Goal: Find specific page/section: Find specific page/section

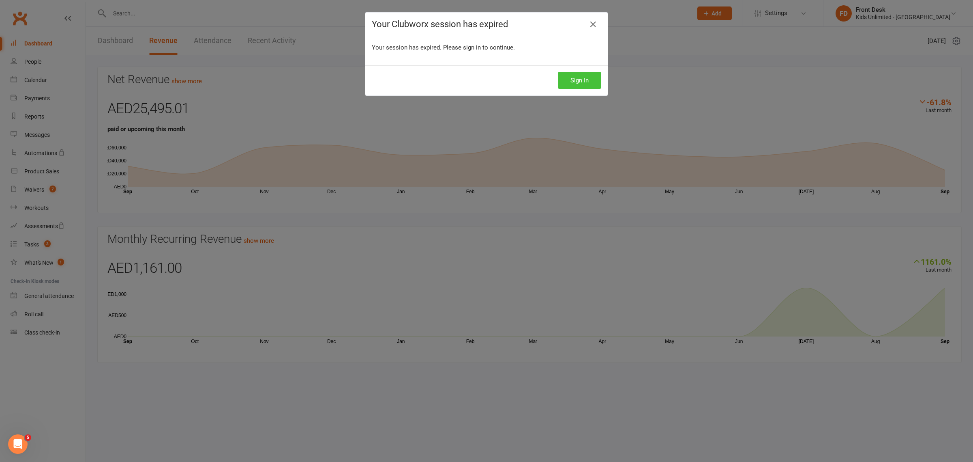
click at [568, 85] on button "Sign In" at bounding box center [579, 80] width 43 height 17
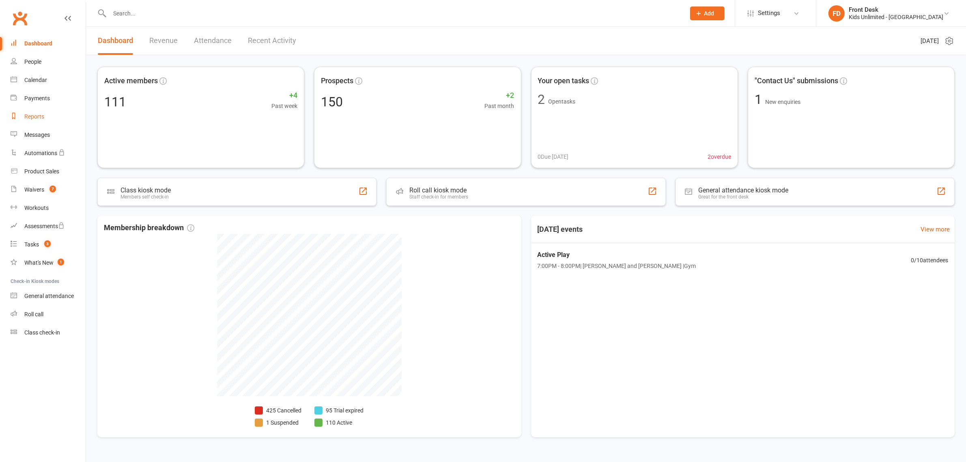
click at [32, 117] on div "Reports" at bounding box center [34, 116] width 20 height 6
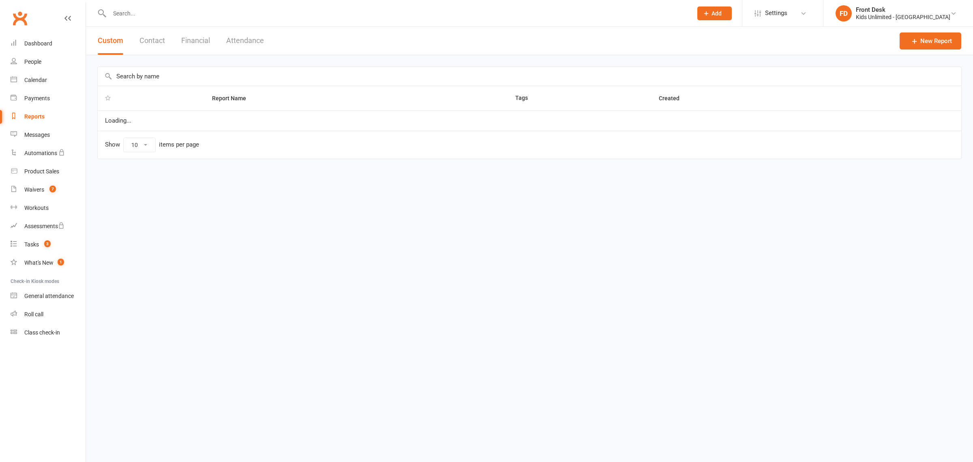
select select "100"
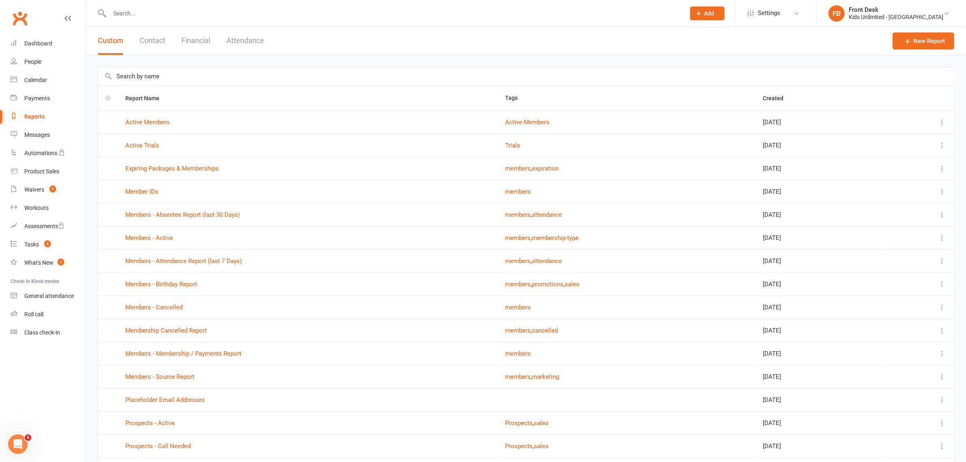
click at [255, 40] on button "Attendance" at bounding box center [245, 41] width 38 height 28
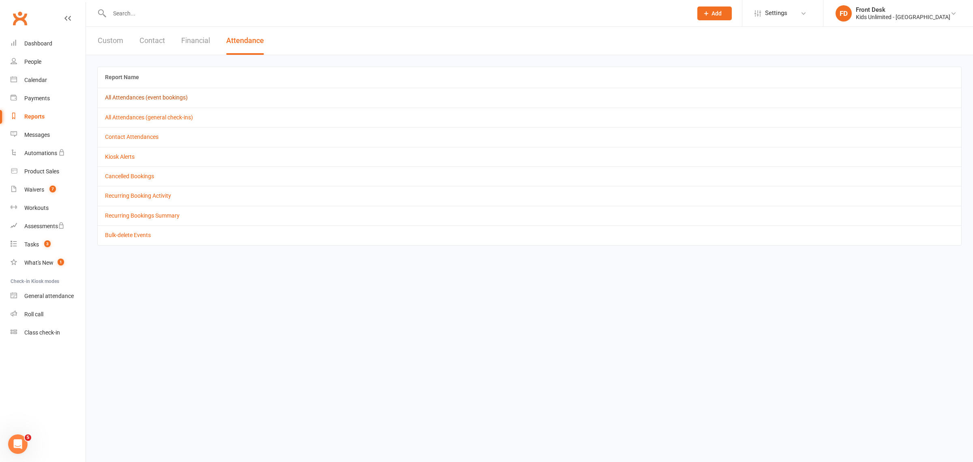
click at [159, 94] on link "All Attendances (event bookings)" at bounding box center [146, 97] width 83 height 6
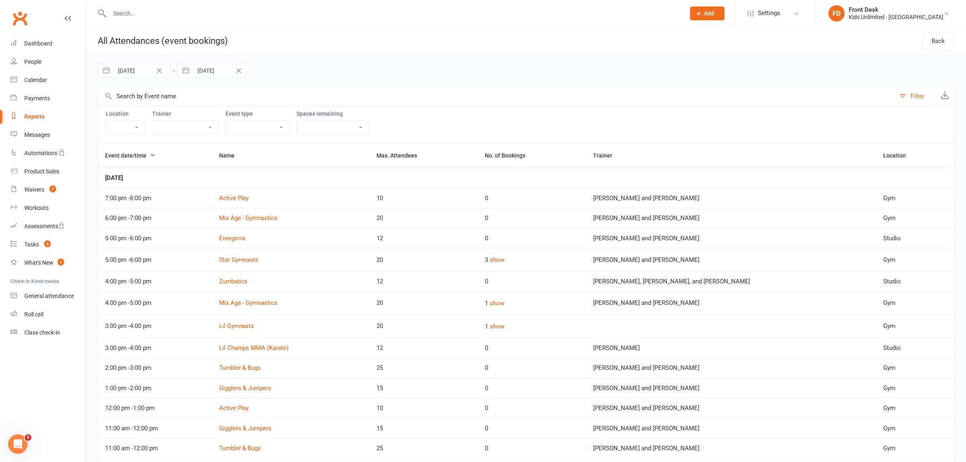
select select "6"
select select "2025"
select select "7"
select select "2025"
select select "8"
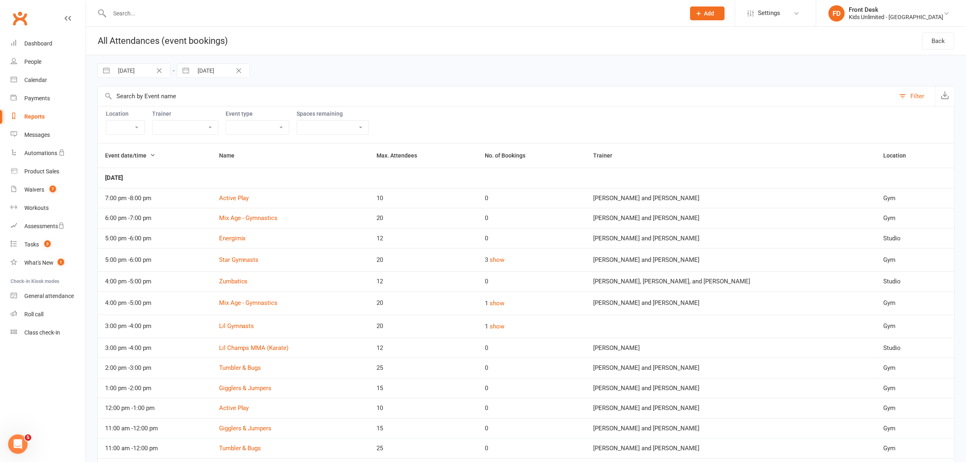
select select "2025"
click at [146, 70] on input "[DATE]" at bounding box center [142, 71] width 56 height 14
click at [207, 104] on icon "Move forward to switch to the next month." at bounding box center [209, 104] width 7 height 4
select select "9"
select select "2025"
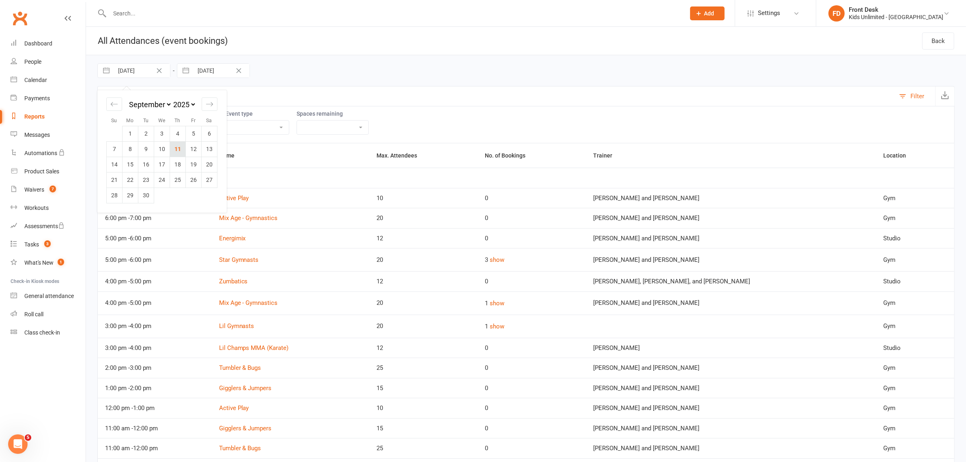
click at [181, 150] on td "11" at bounding box center [178, 148] width 16 height 15
type input "[DATE]"
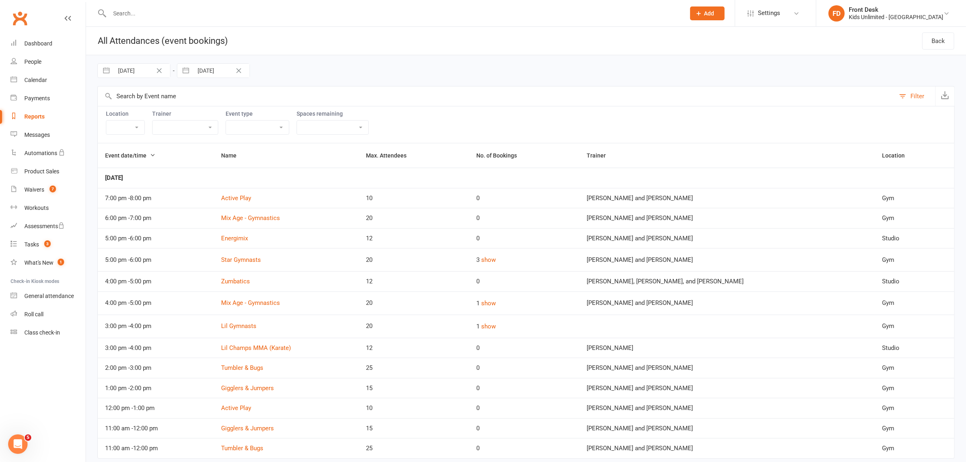
click at [39, 118] on div "Reports" at bounding box center [34, 116] width 20 height 6
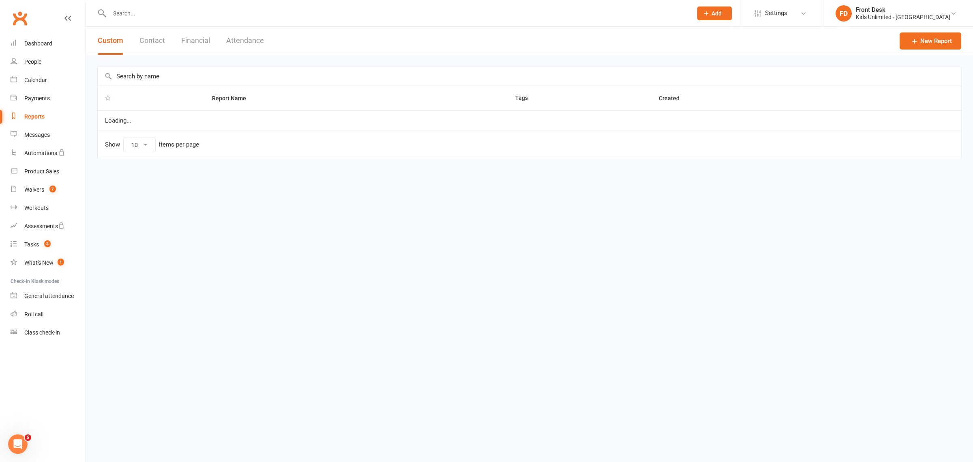
select select "100"
click at [199, 39] on button "Financial" at bounding box center [195, 41] width 29 height 28
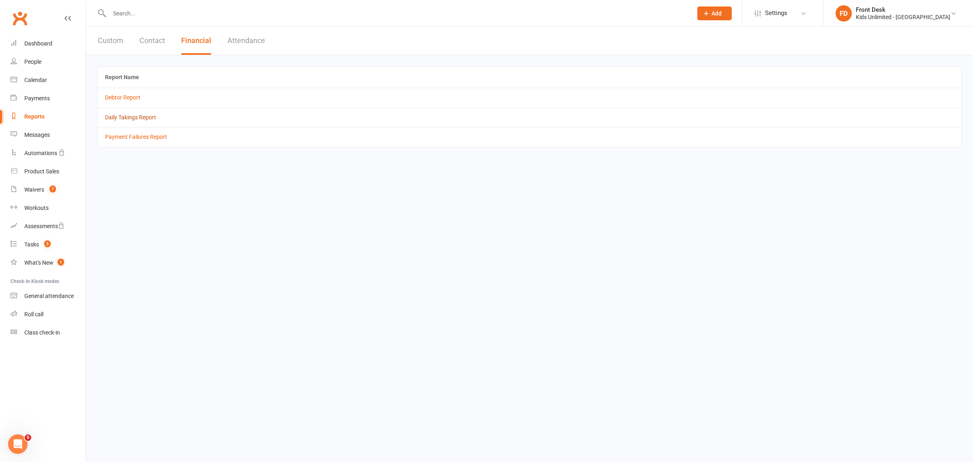
click at [130, 118] on link "Daily Takings Report" at bounding box center [130, 117] width 51 height 6
